Goal: Information Seeking & Learning: Find specific fact

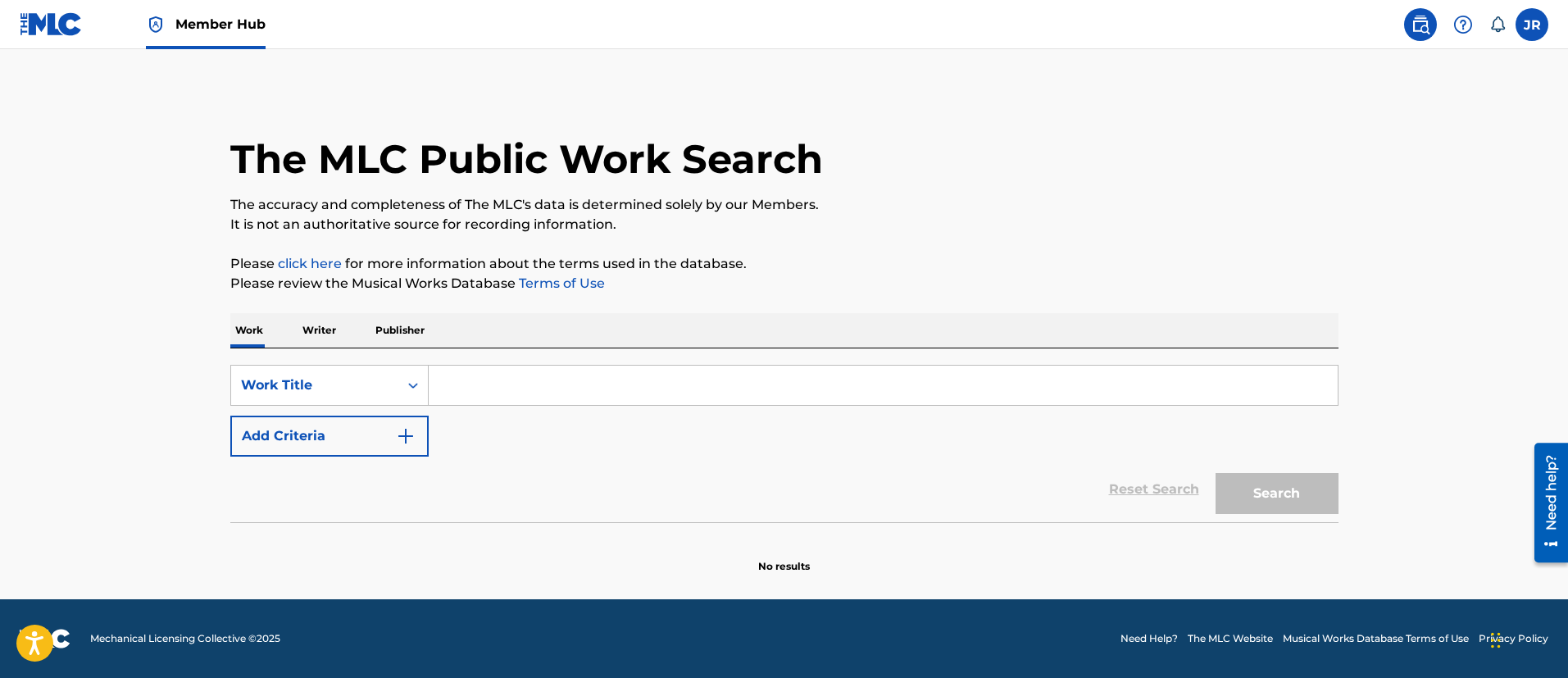
drag, startPoint x: 877, startPoint y: 308, endPoint x: 866, endPoint y: 295, distance: 17.0
click at [875, 303] on div "The MLC Public Work Search The accuracy and completeness of The MLC's data is d…" at bounding box center [784, 333] width 1148 height 484
click at [1533, 34] on label at bounding box center [1532, 25] width 33 height 33
click at [1532, 25] on input "JR [PERSON_NAME] [PERSON_NAME] [PERSON_NAME][EMAIL_ADDRESS][PERSON_NAME][DOMAIN…" at bounding box center [1532, 25] width 0 height 0
drag, startPoint x: 1101, startPoint y: 180, endPoint x: 678, endPoint y: 199, distance: 423.4
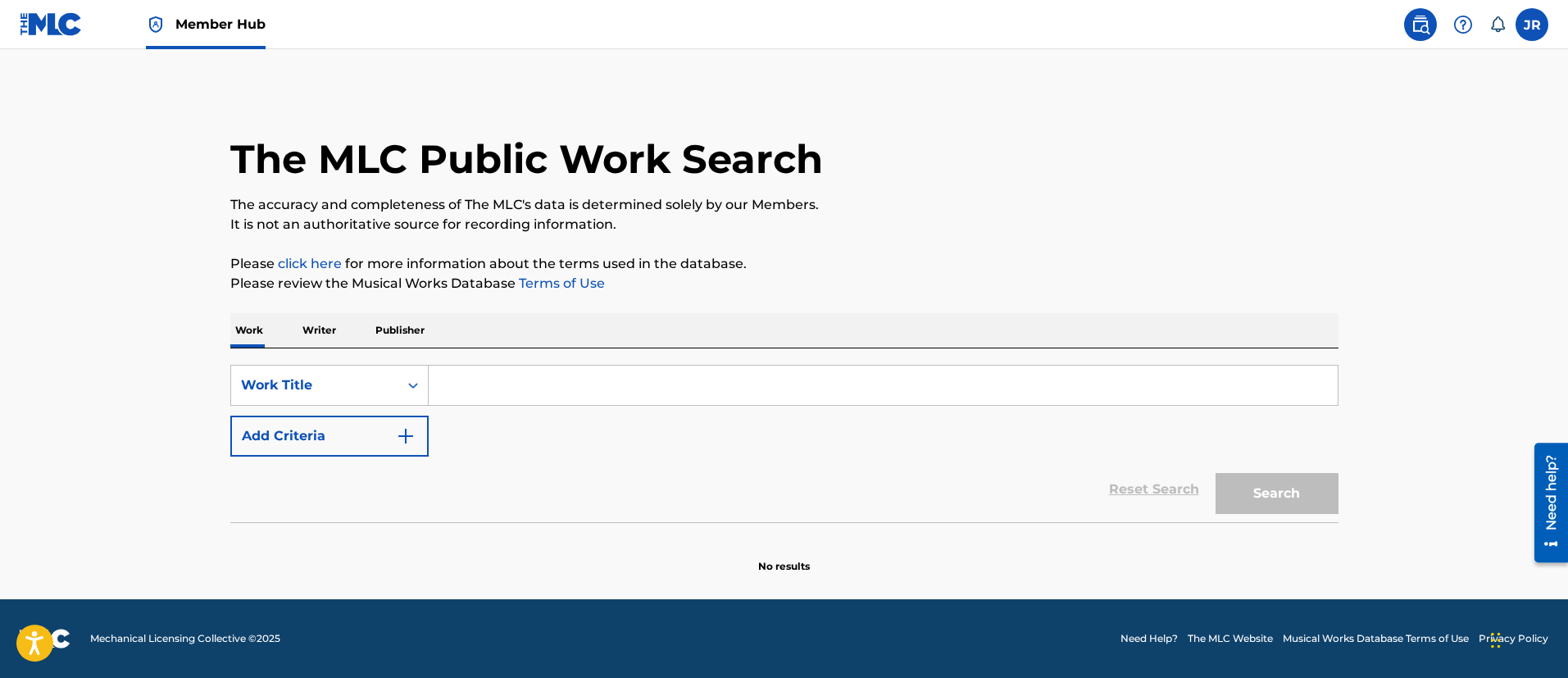
click at [1100, 181] on div "The MLC Public Work Search" at bounding box center [784, 150] width 1108 height 120
drag, startPoint x: 92, startPoint y: -1, endPoint x: 78, endPoint y: 5, distance: 15.2
click at [81, 3] on div "Member Hub" at bounding box center [143, 24] width 246 height 48
click at [71, 14] on img at bounding box center [51, 24] width 63 height 24
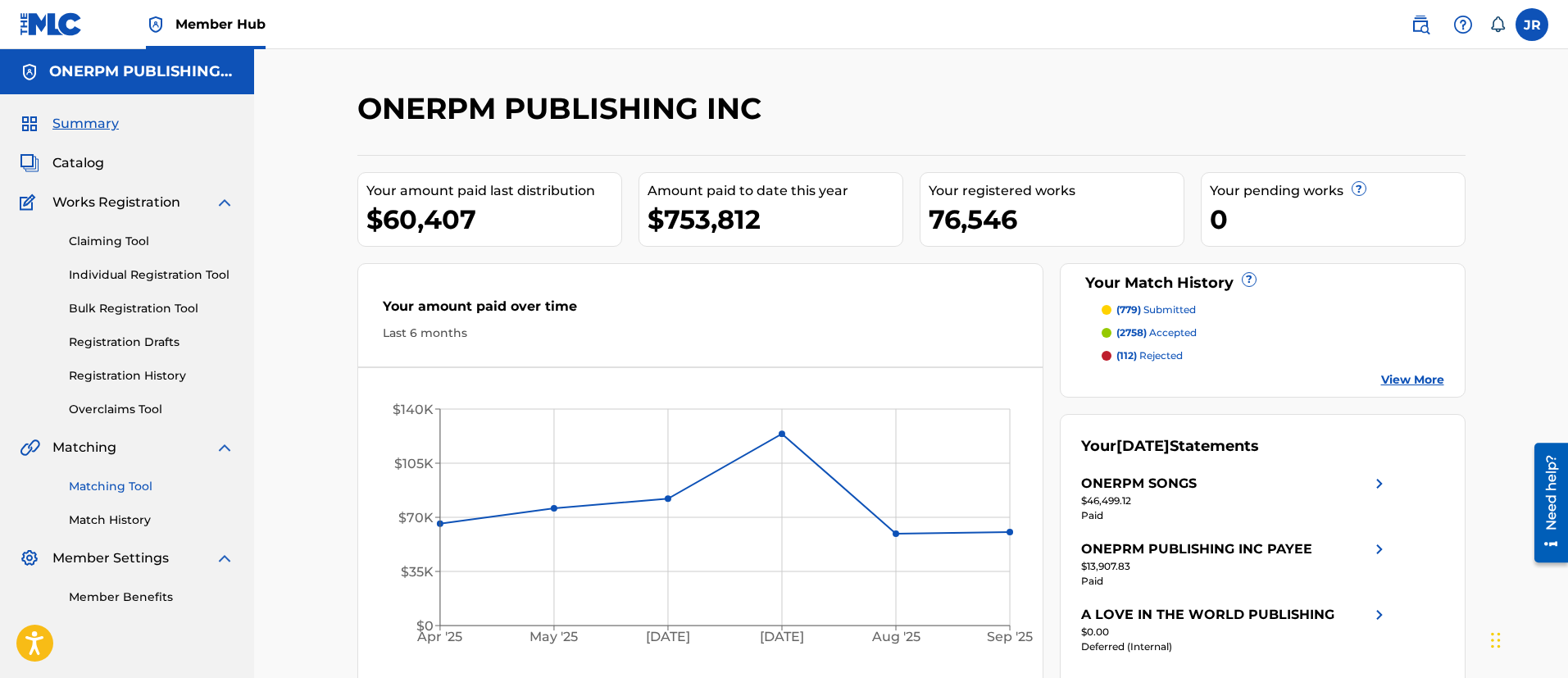
click at [127, 486] on link "Matching Tool" at bounding box center [152, 487] width 165 height 17
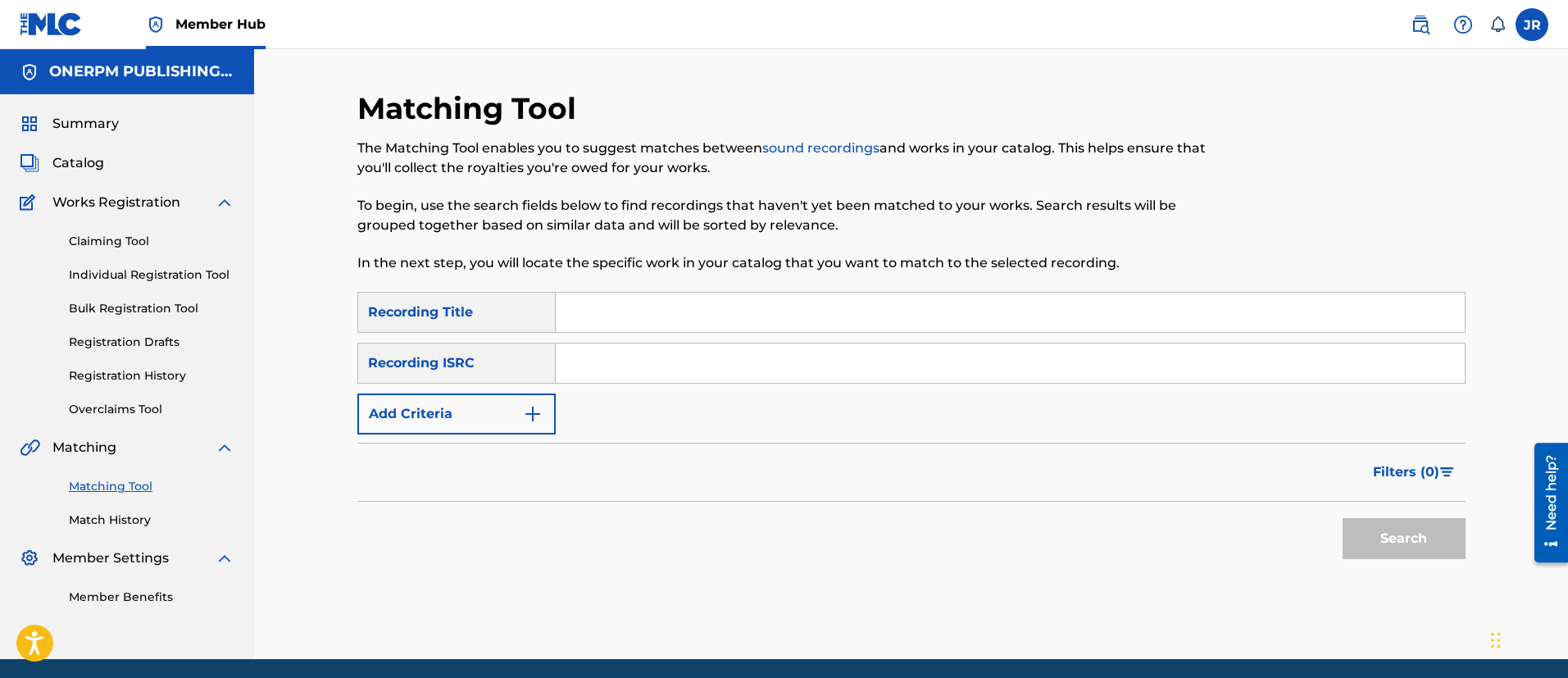
click at [652, 312] on input "Search Form" at bounding box center [1010, 313] width 909 height 40
paste input "Cada Paso"
type input "Cada Paso"
click at [645, 352] on input "Search Form" at bounding box center [1010, 364] width 909 height 40
paste input "60.00% 50.00% 100.00% 100.00% LIANNA PUBLISHING 00653918812 [PERSON_NAME] [PERS…"
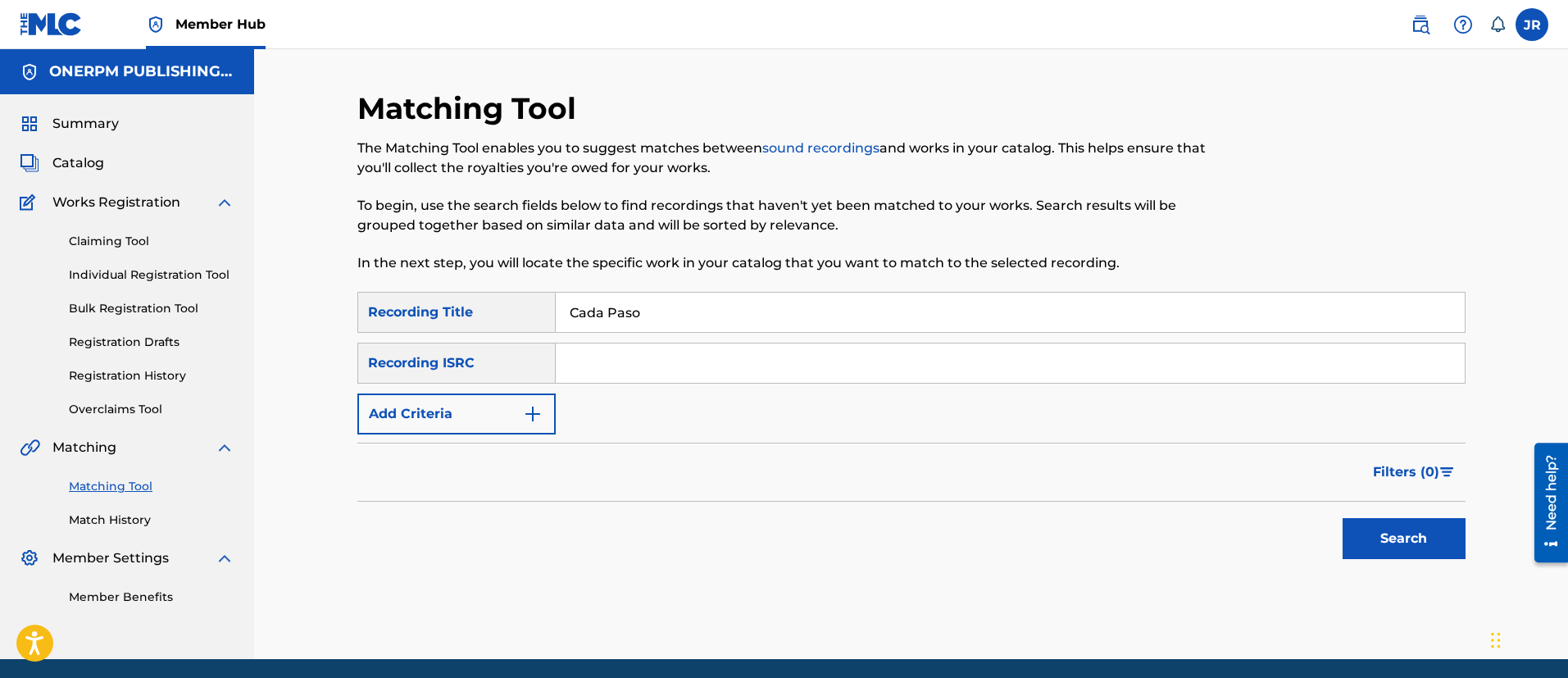
type input "60.00% 50.00% 100.00% 100.00% LIANNA PUBLISHING 00653918812 [PERSON_NAME] [PERS…"
click at [670, 328] on input "Cada Paso" at bounding box center [1010, 313] width 909 height 40
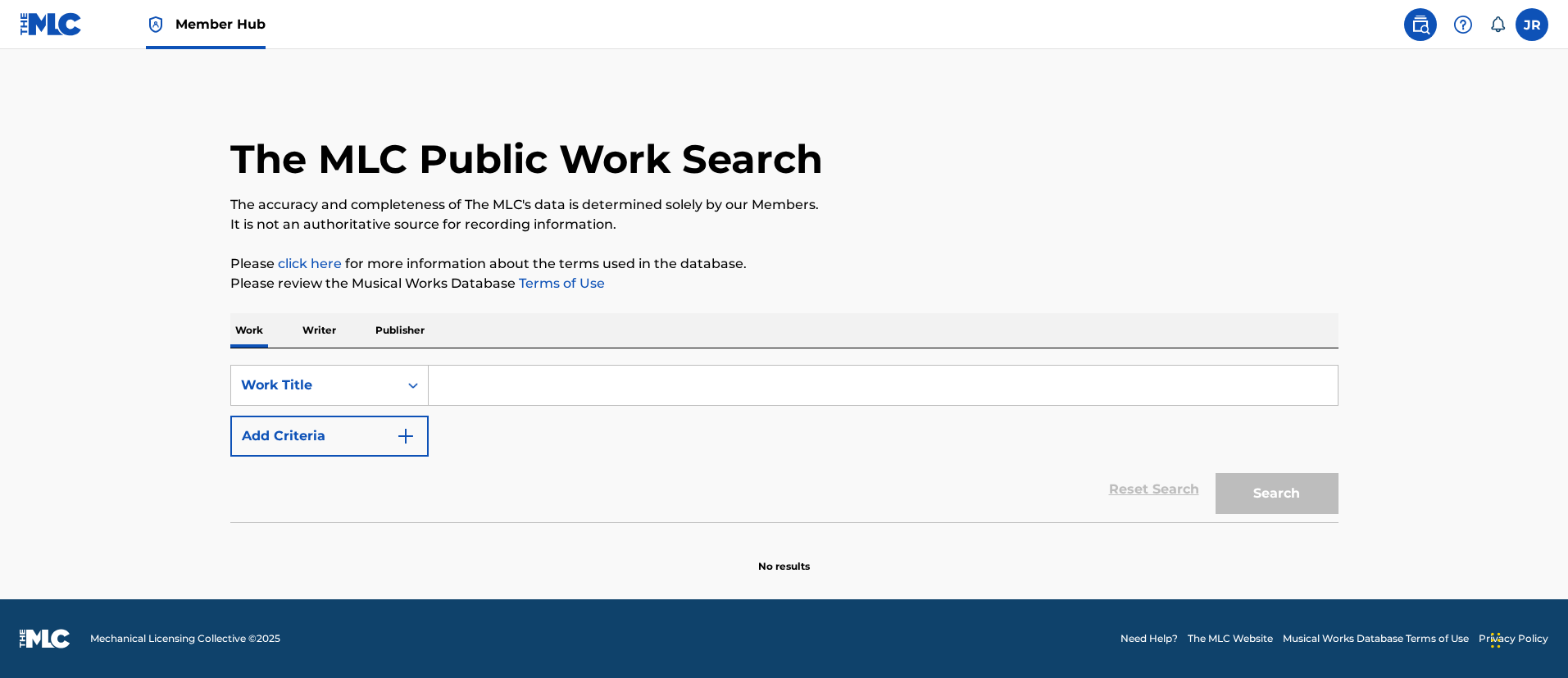
click at [488, 381] on input "Search Form" at bounding box center [883, 386] width 909 height 40
paste input "cada paso"
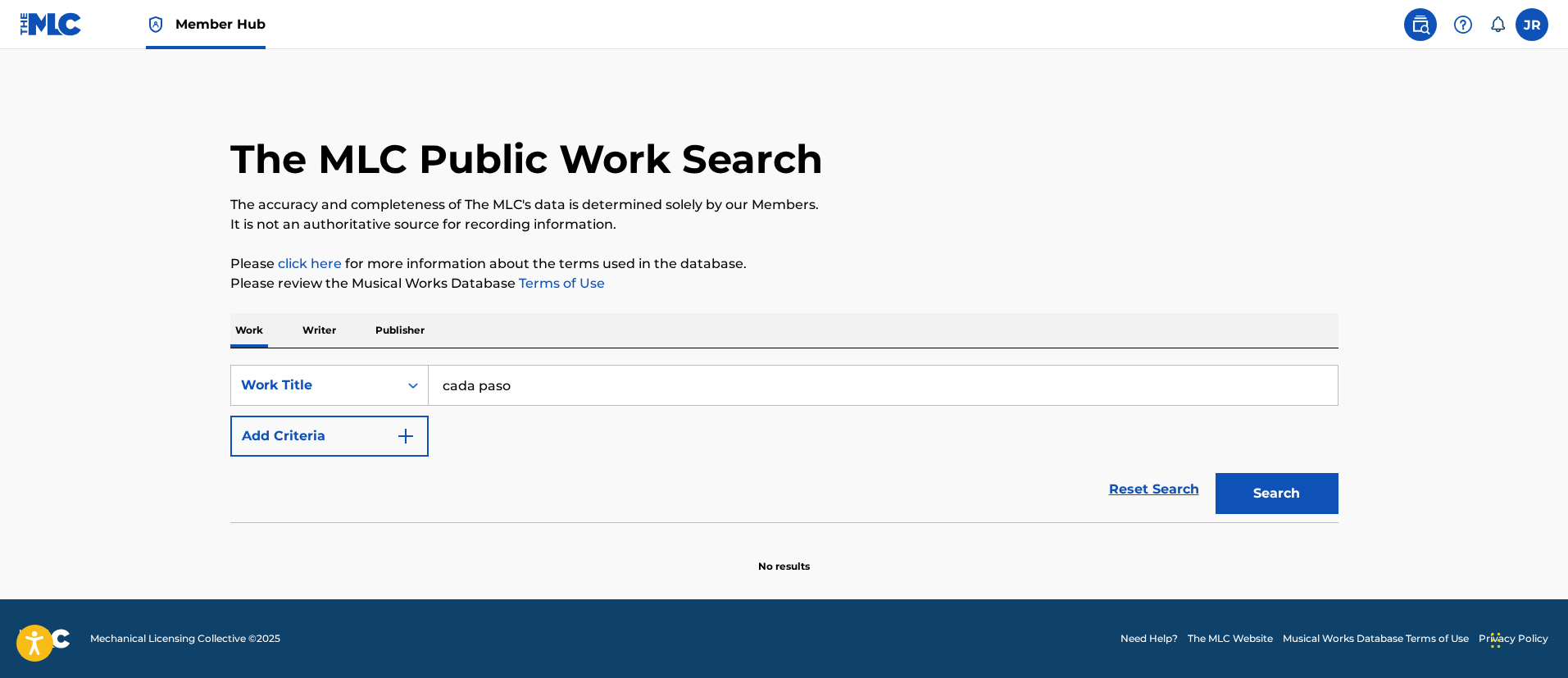
type input "cada paso"
drag, startPoint x: 243, startPoint y: 351, endPoint x: 196, endPoint y: 373, distance: 51.9
click at [207, 366] on main "The MLC Public Work Search The accuracy and completeness of The MLC's data is d…" at bounding box center [784, 324] width 1568 height 550
click at [268, 439] on button "Add Criteria" at bounding box center [329, 437] width 198 height 41
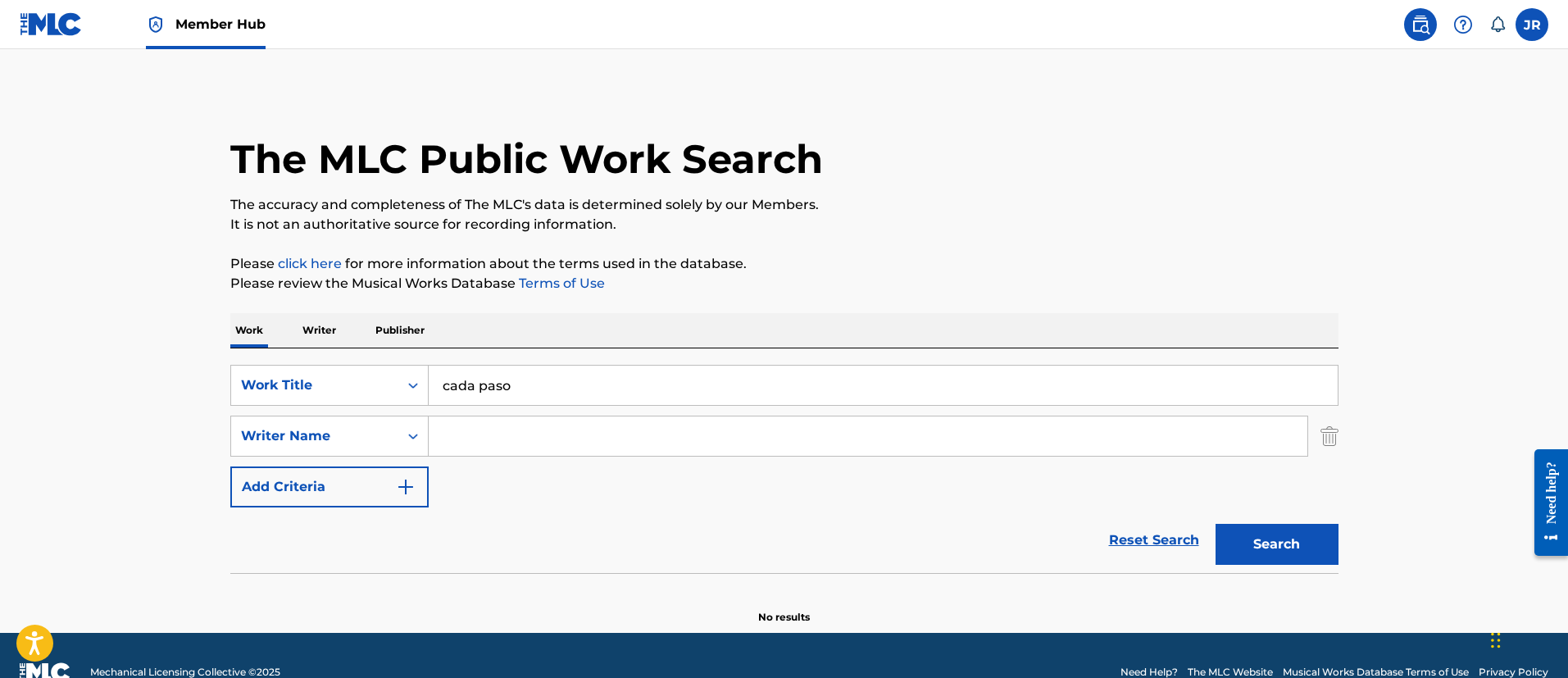
drag, startPoint x: 690, startPoint y: 418, endPoint x: 650, endPoint y: 432, distance: 42.4
click at [660, 431] on input "Search Form" at bounding box center [868, 437] width 878 height 40
paste input "juliana valentina toro velasquez"
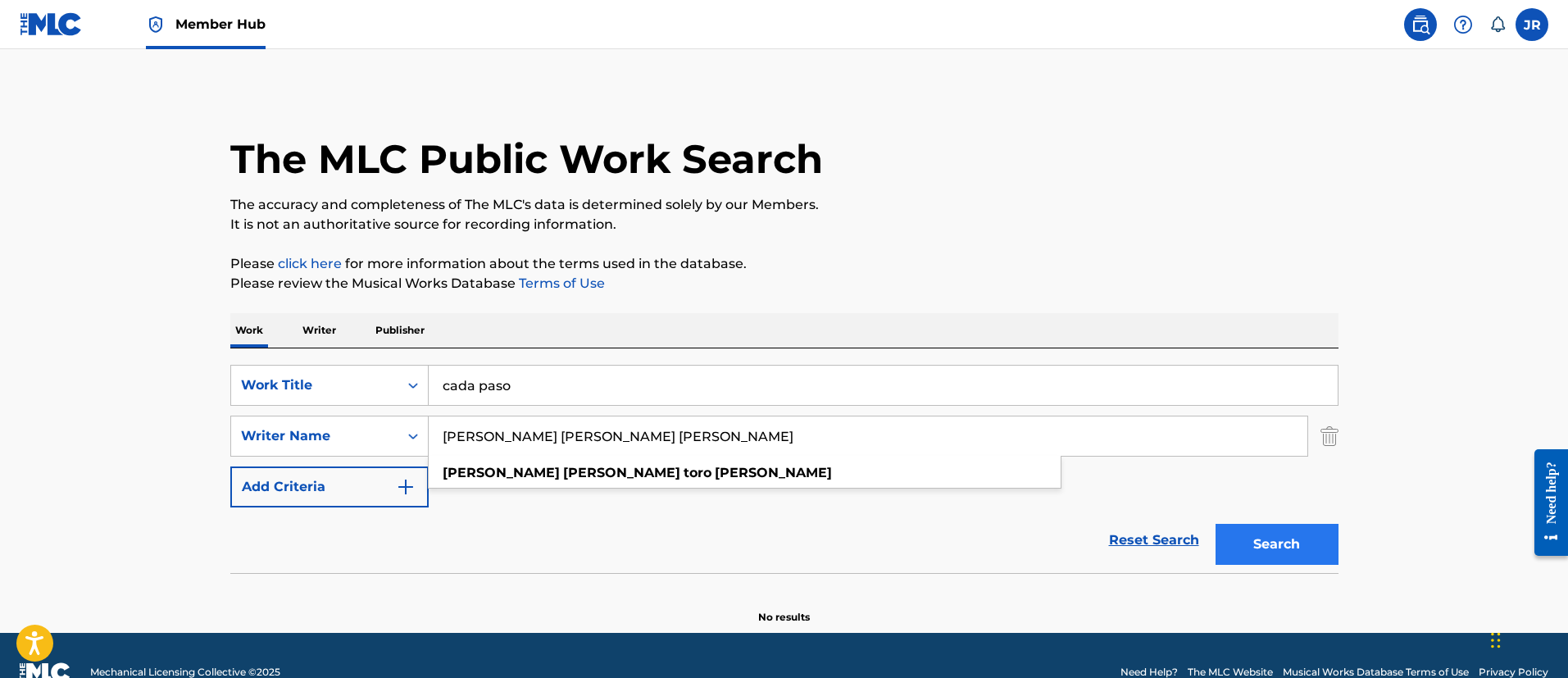
type input "juliana valentina toro velasquez"
click at [1243, 549] on button "Search" at bounding box center [1277, 544] width 123 height 41
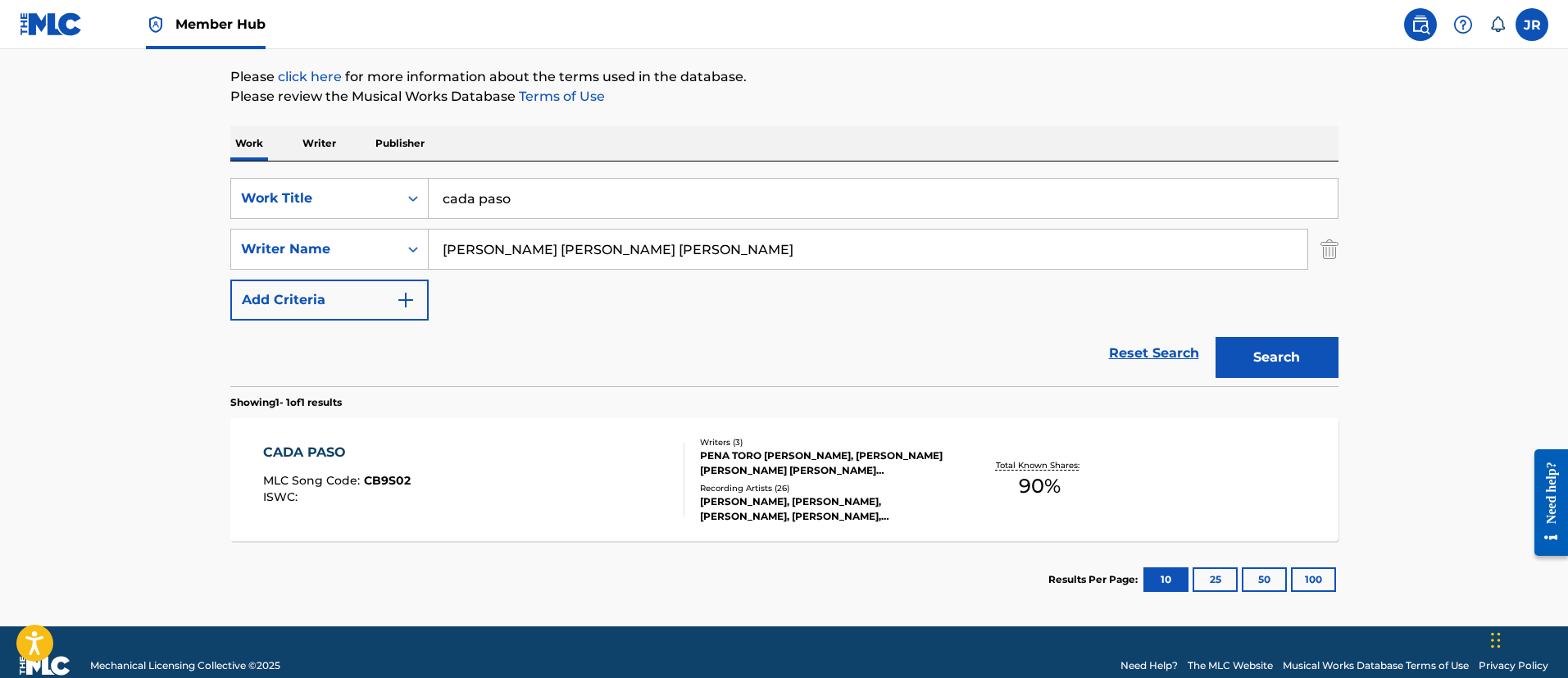
scroll to position [214, 0]
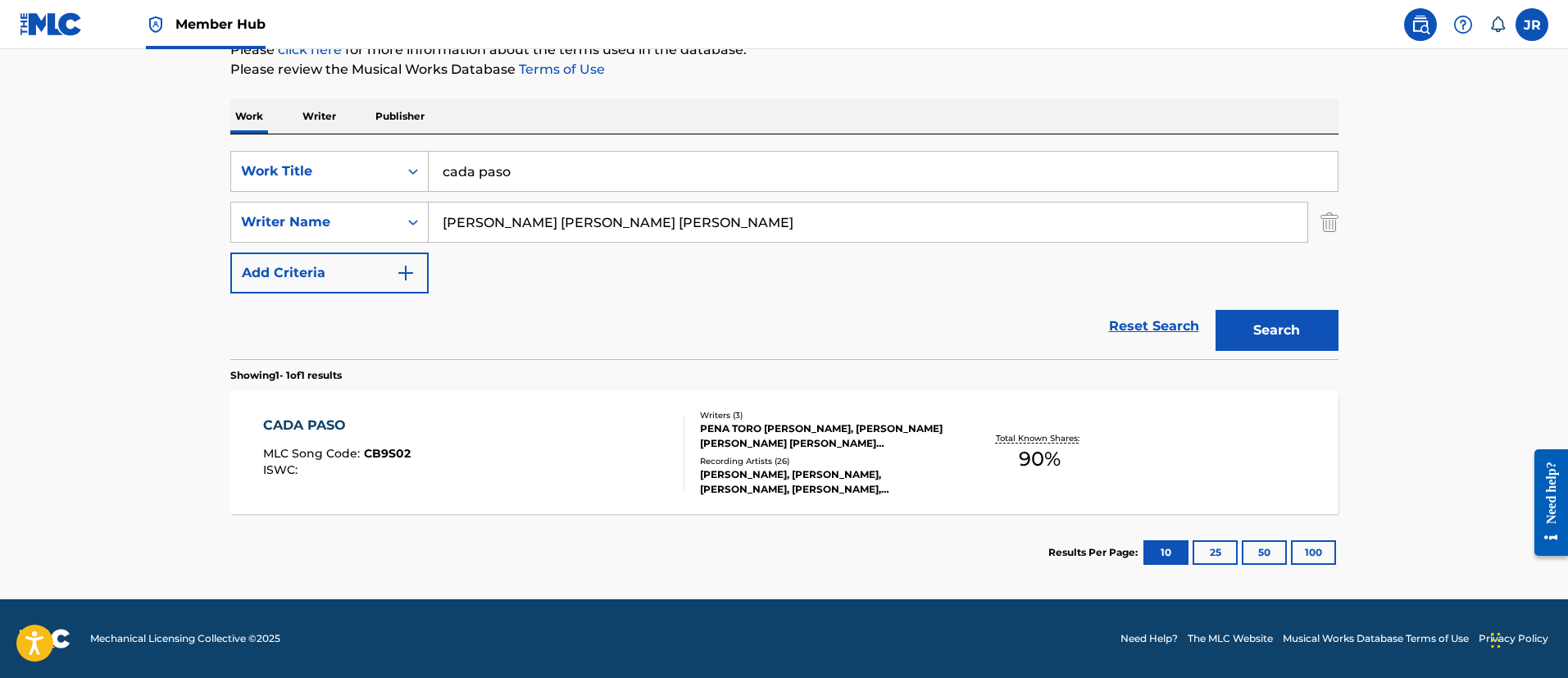
click at [871, 463] on div "Recording Artists ( 26 )" at bounding box center [823, 461] width 247 height 12
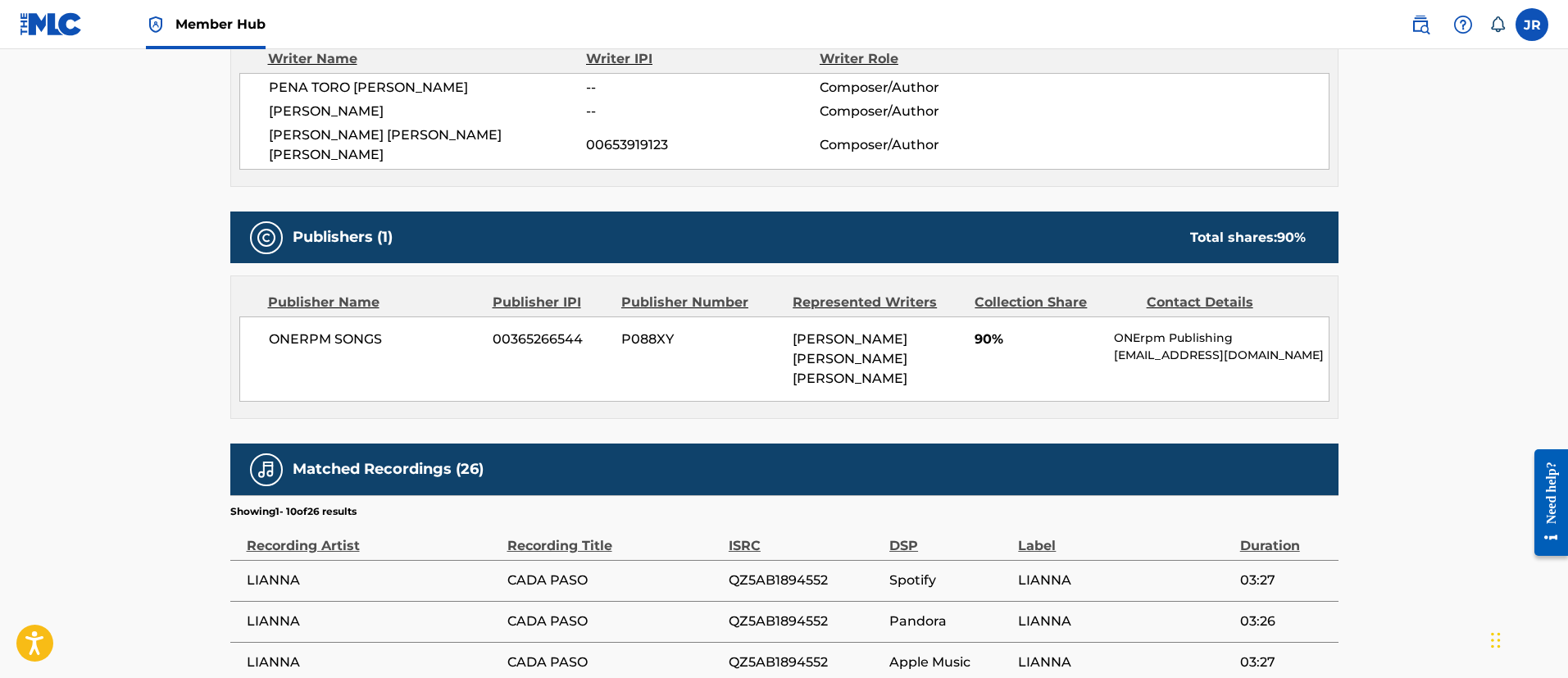
scroll to position [615, 0]
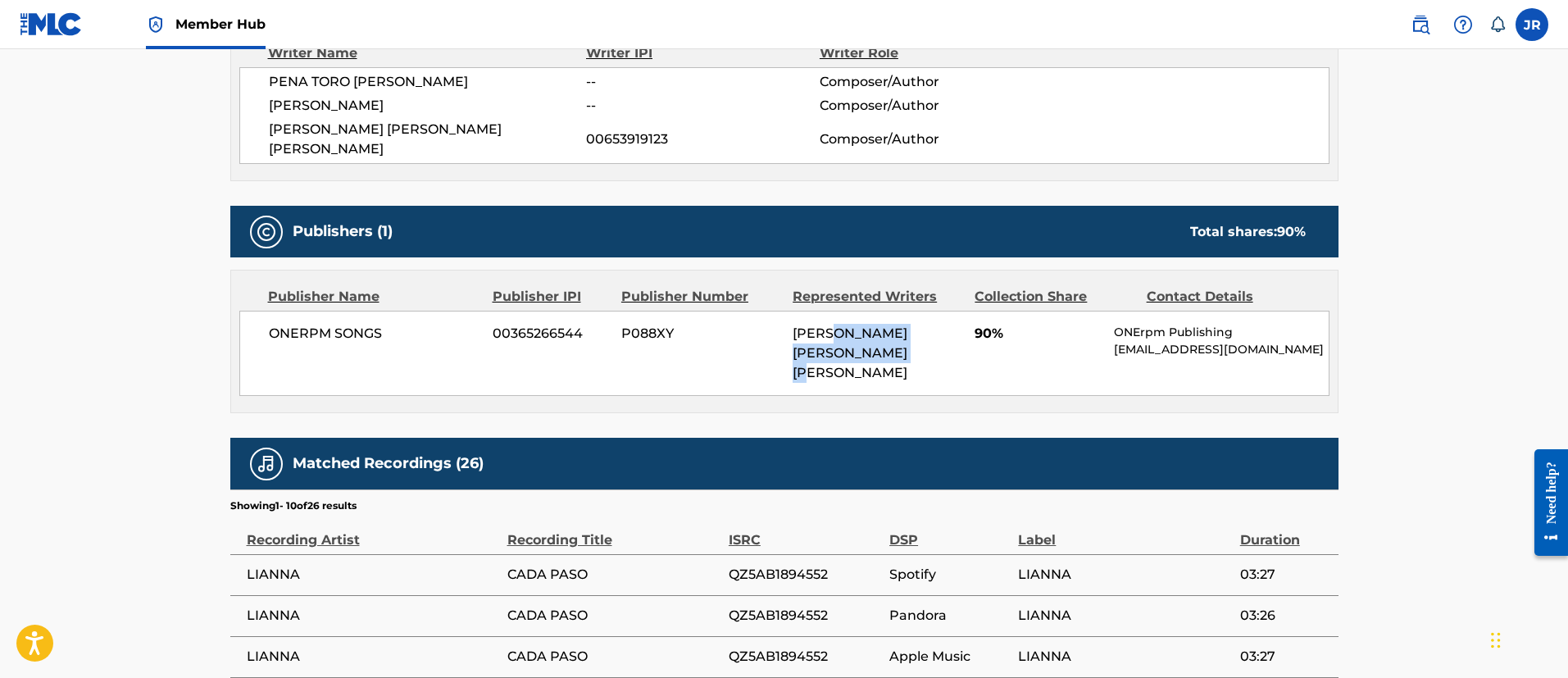
drag, startPoint x: 829, startPoint y: 307, endPoint x: 899, endPoint y: 339, distance: 77.0
click at [899, 339] on span "JULIANA VALENTINA TORO VELASQUEZ" at bounding box center [849, 353] width 115 height 55
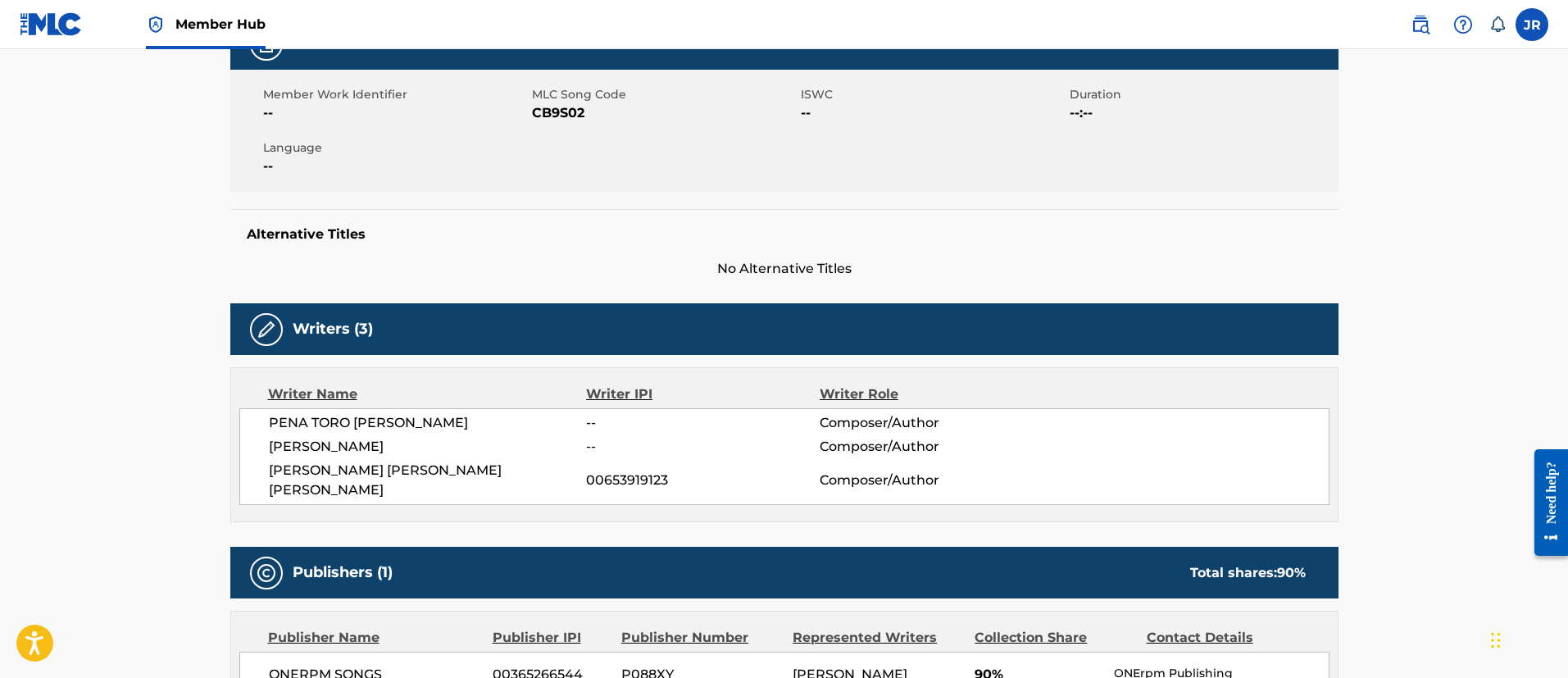
scroll to position [369, 0]
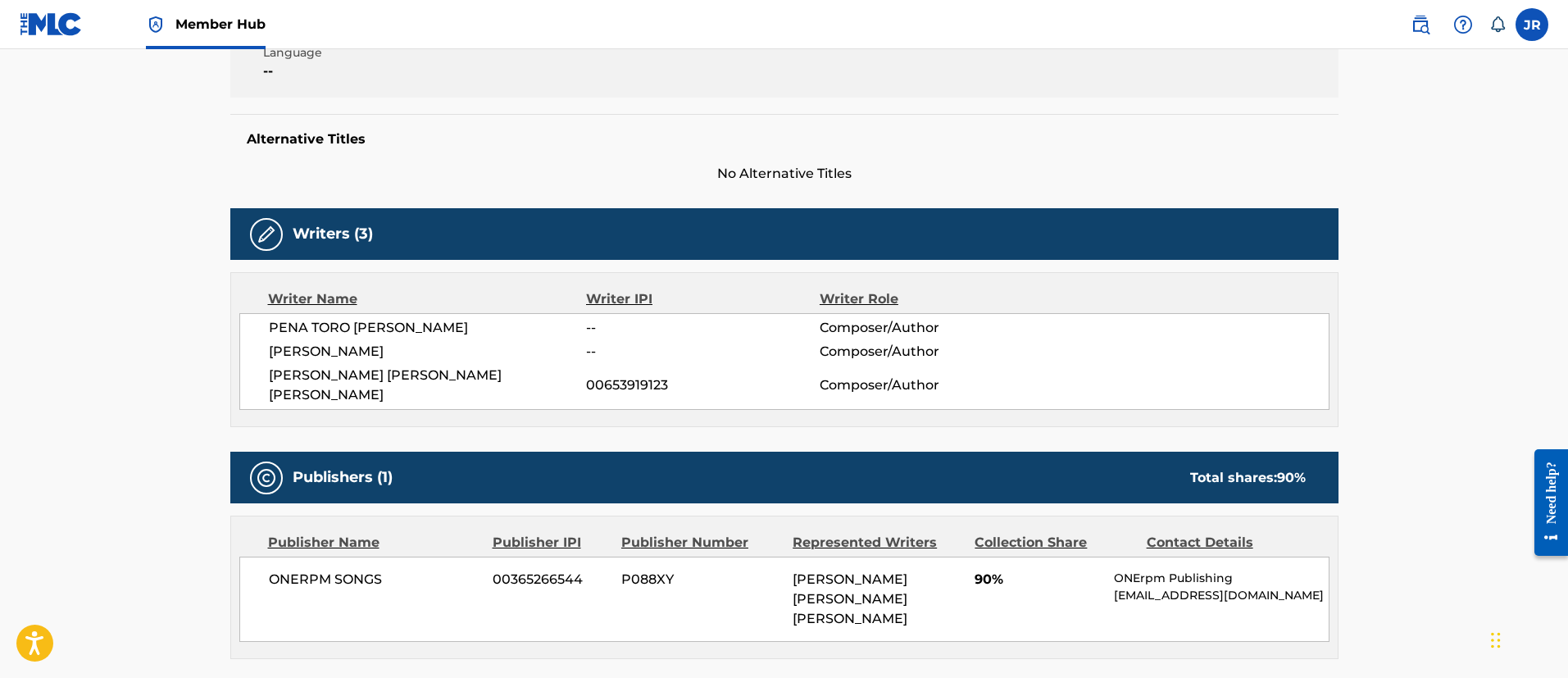
click at [460, 326] on span "PENA TORO CAMILO ANDRES" at bounding box center [427, 327] width 318 height 20
click at [315, 355] on span "DIEGO JARAMILLO HENAO" at bounding box center [427, 351] width 318 height 20
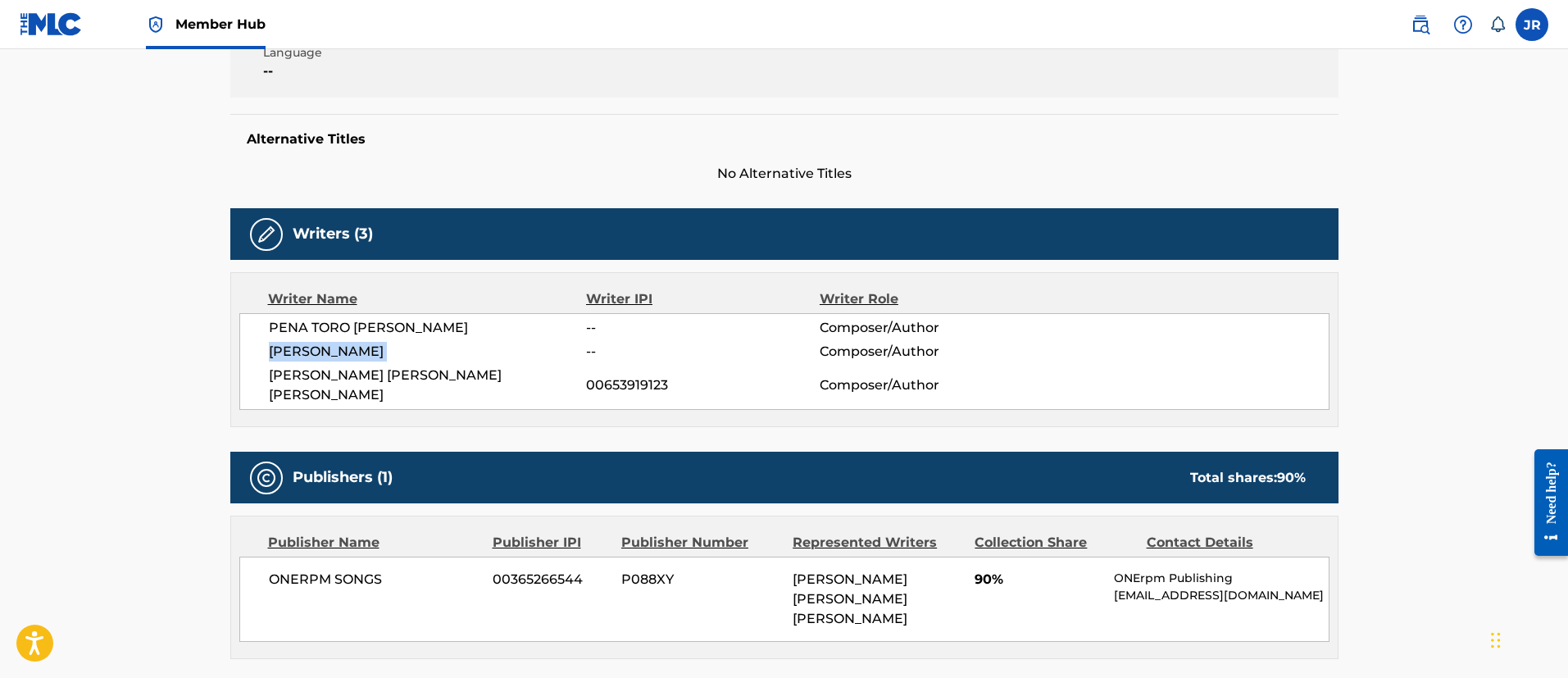
click at [315, 355] on span "DIEGO JARAMILLO HENAO" at bounding box center [427, 351] width 318 height 20
copy div "DIEGO JARAMILLO HENAO"
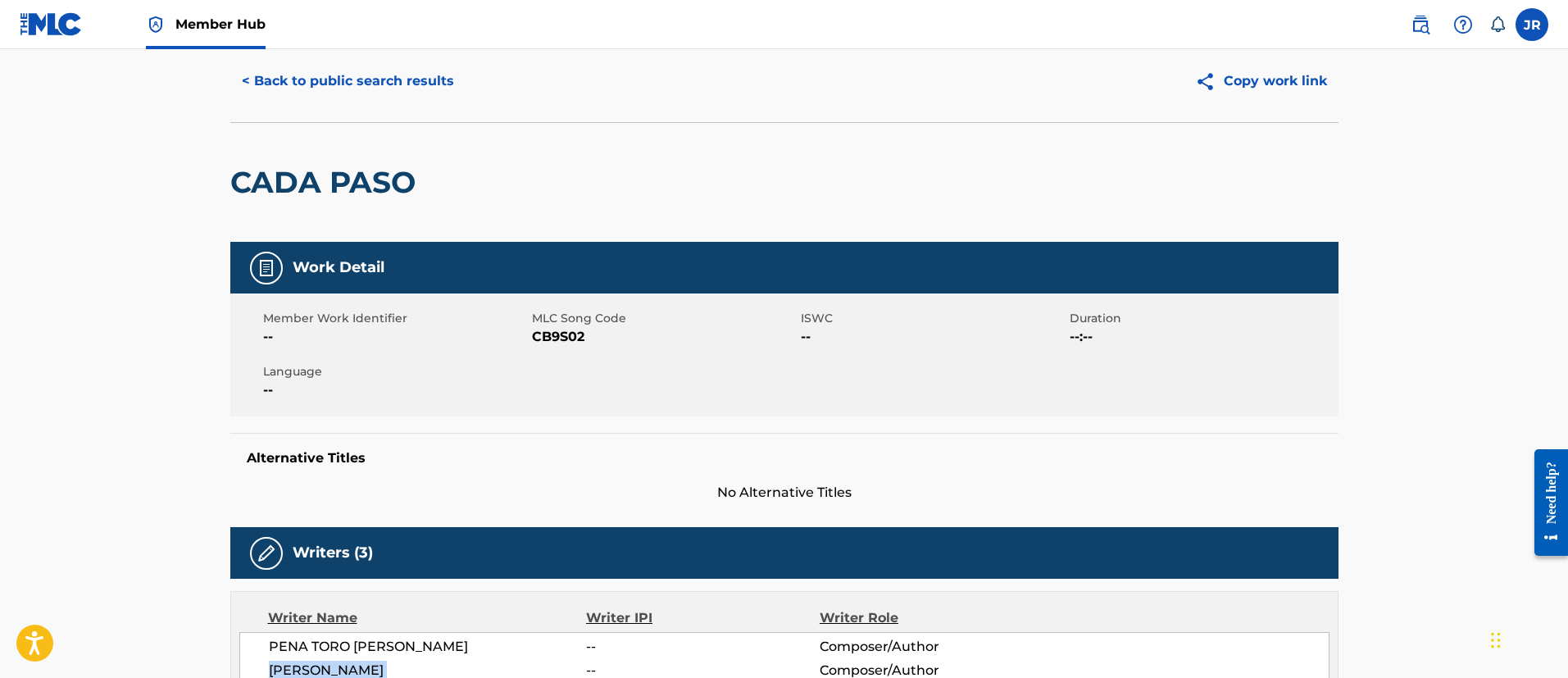
scroll to position [0, 0]
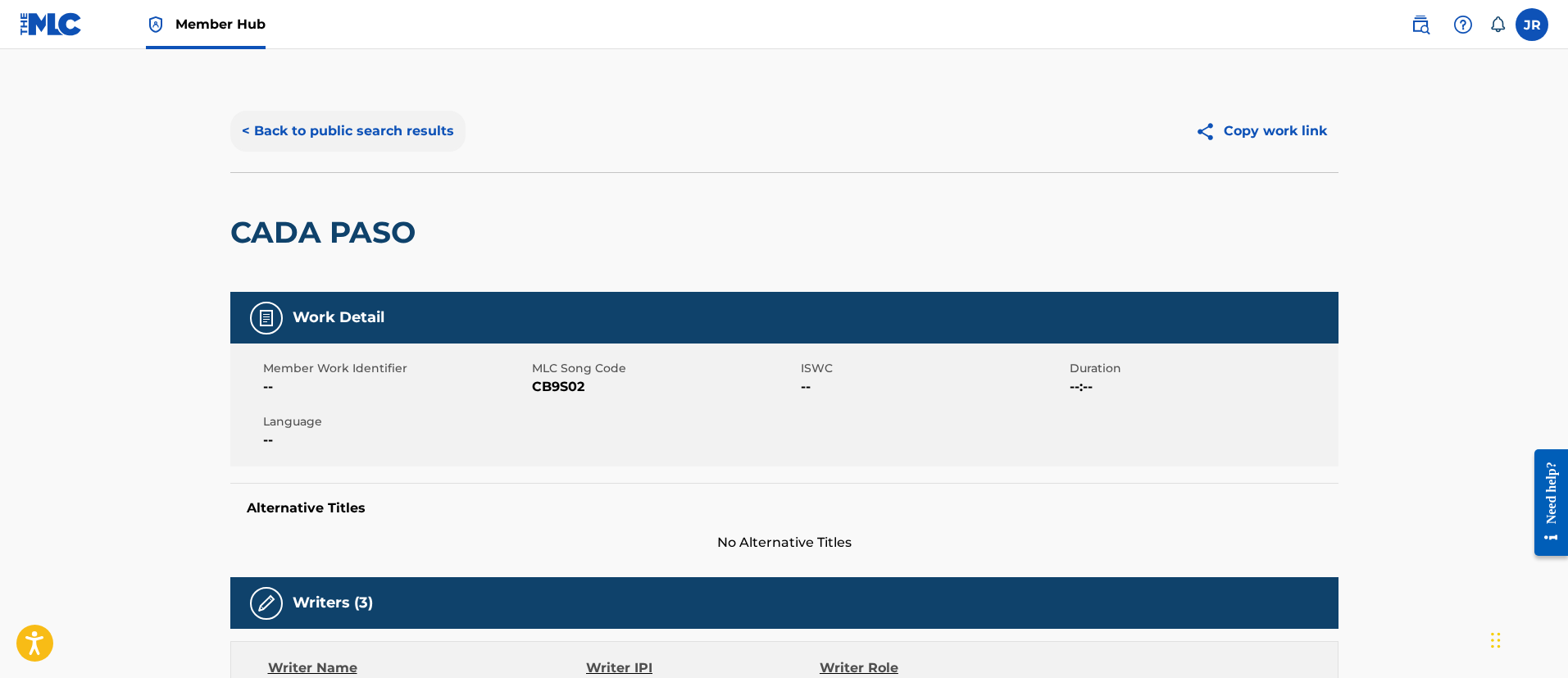
click at [412, 128] on button "< Back to public search results" at bounding box center [347, 132] width 235 height 41
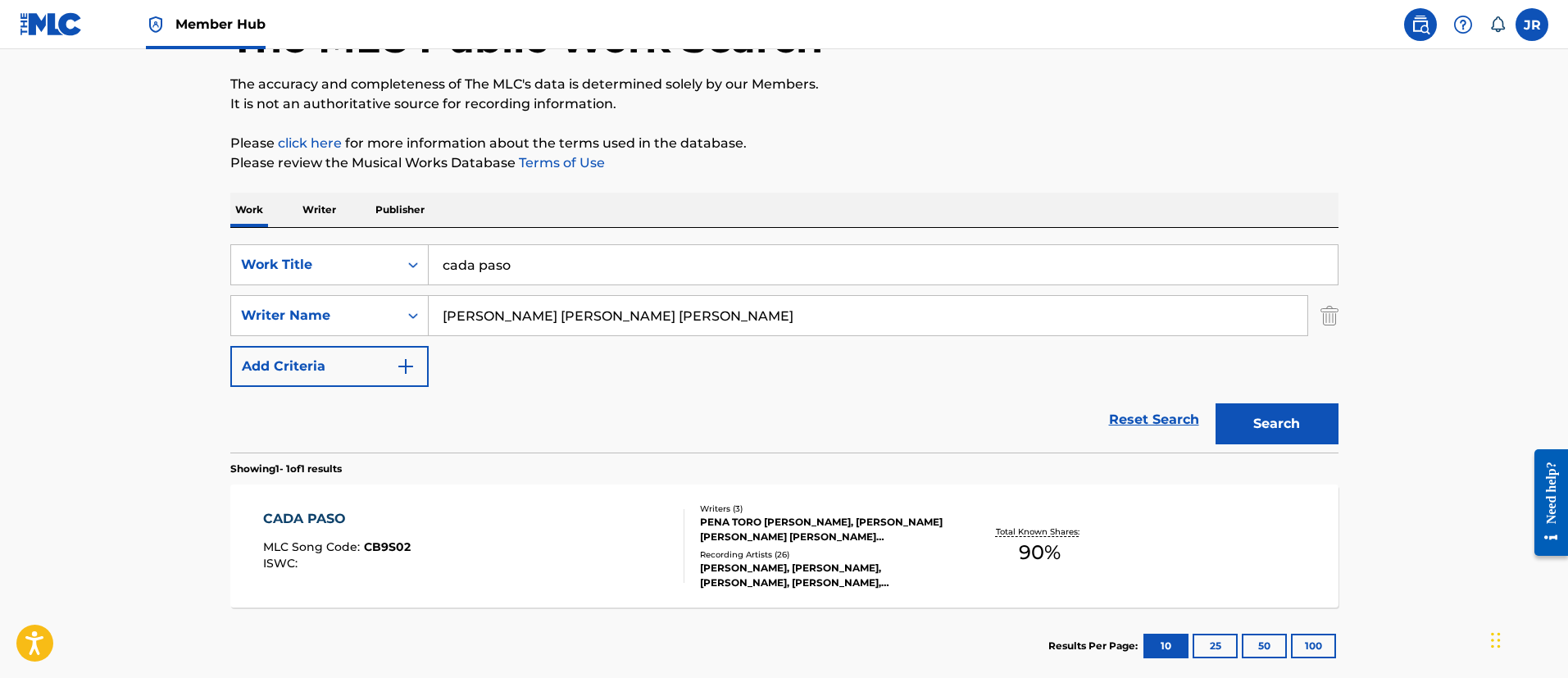
click at [689, 316] on input "juliana valentina toro velasquez" at bounding box center [868, 316] width 878 height 40
click at [688, 315] on input "juliana valentina toro velasquez" at bounding box center [868, 316] width 878 height 40
click at [687, 315] on input "juliana valentina toro velasquez" at bounding box center [868, 316] width 878 height 40
paste input "DIEGO JARAMILLO HENAO"
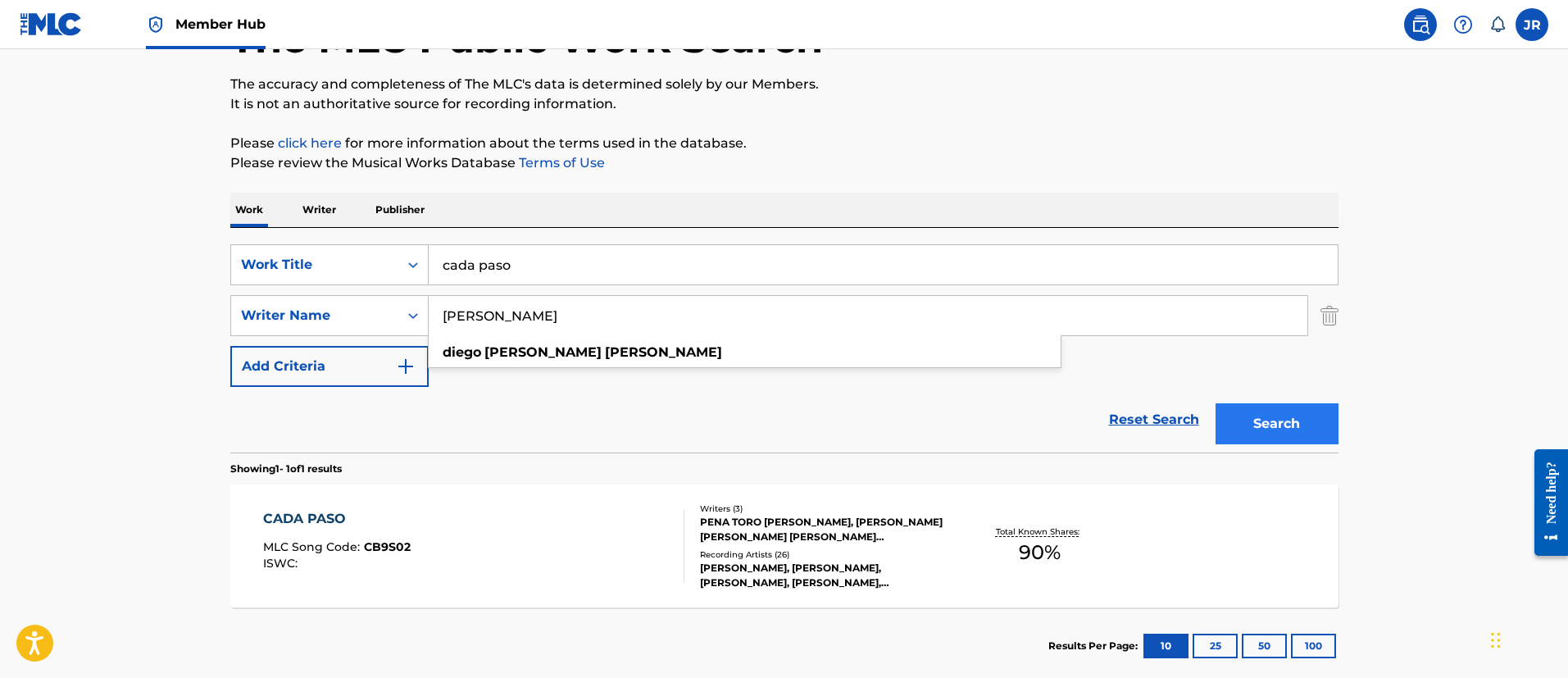
type input "DIEGO JARAMILLO HENAO"
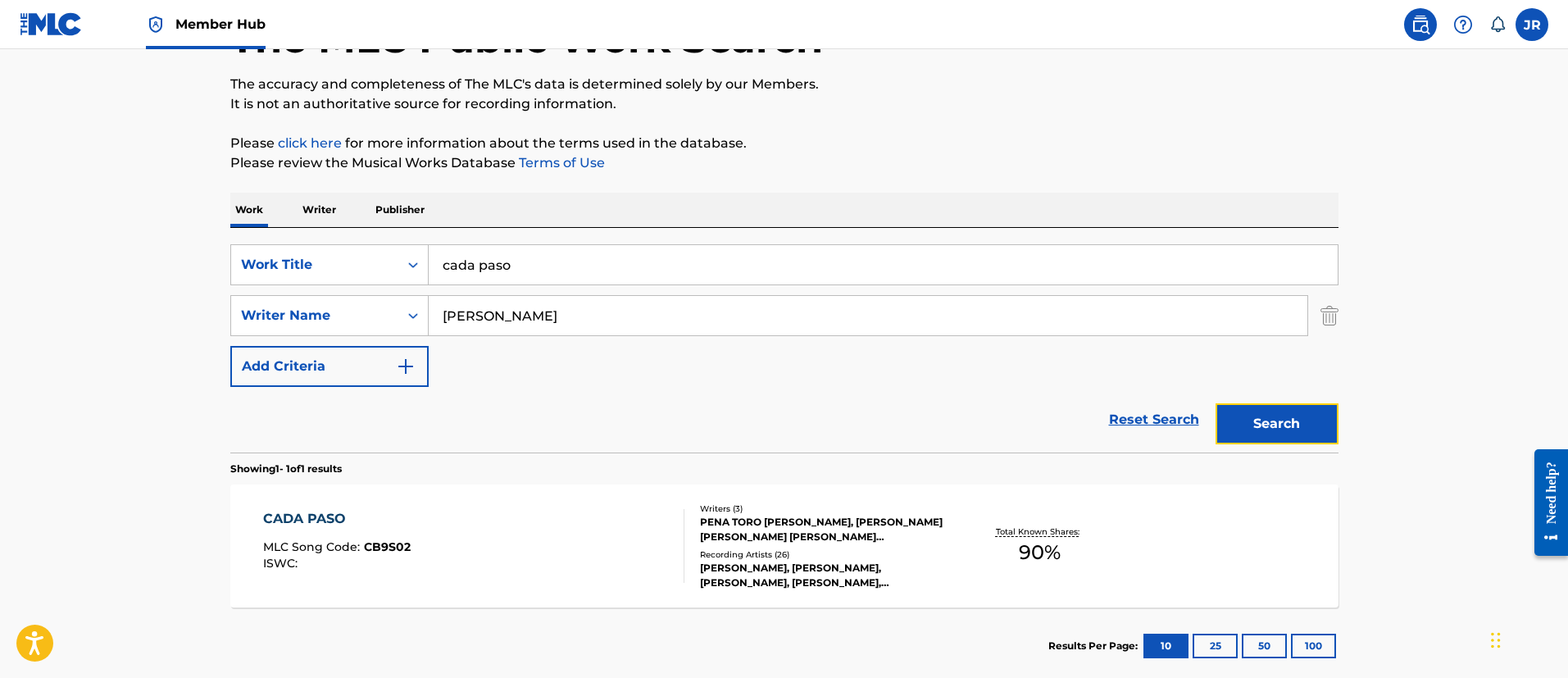
click at [1269, 417] on button "Search" at bounding box center [1277, 424] width 123 height 41
click at [1082, 506] on div "CADA PASO MLC Song Code : CB9S02 ISWC : Writers ( 3 ) PENA TORO CAMILO ANDRES, …" at bounding box center [784, 546] width 1108 height 123
